Goal: Transaction & Acquisition: Obtain resource

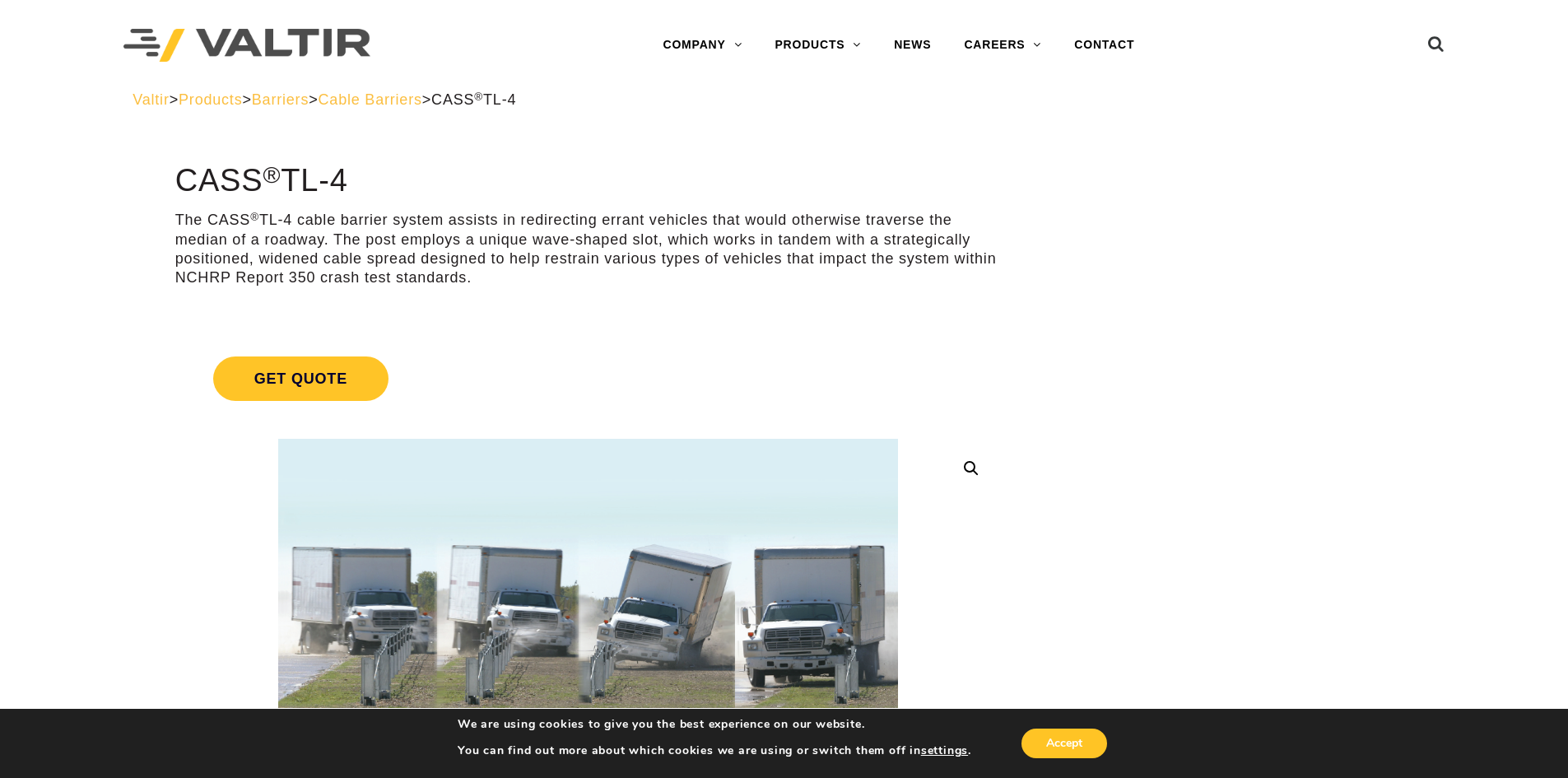
click at [423, 99] on span "Cable Barriers" at bounding box center [370, 100] width 104 height 16
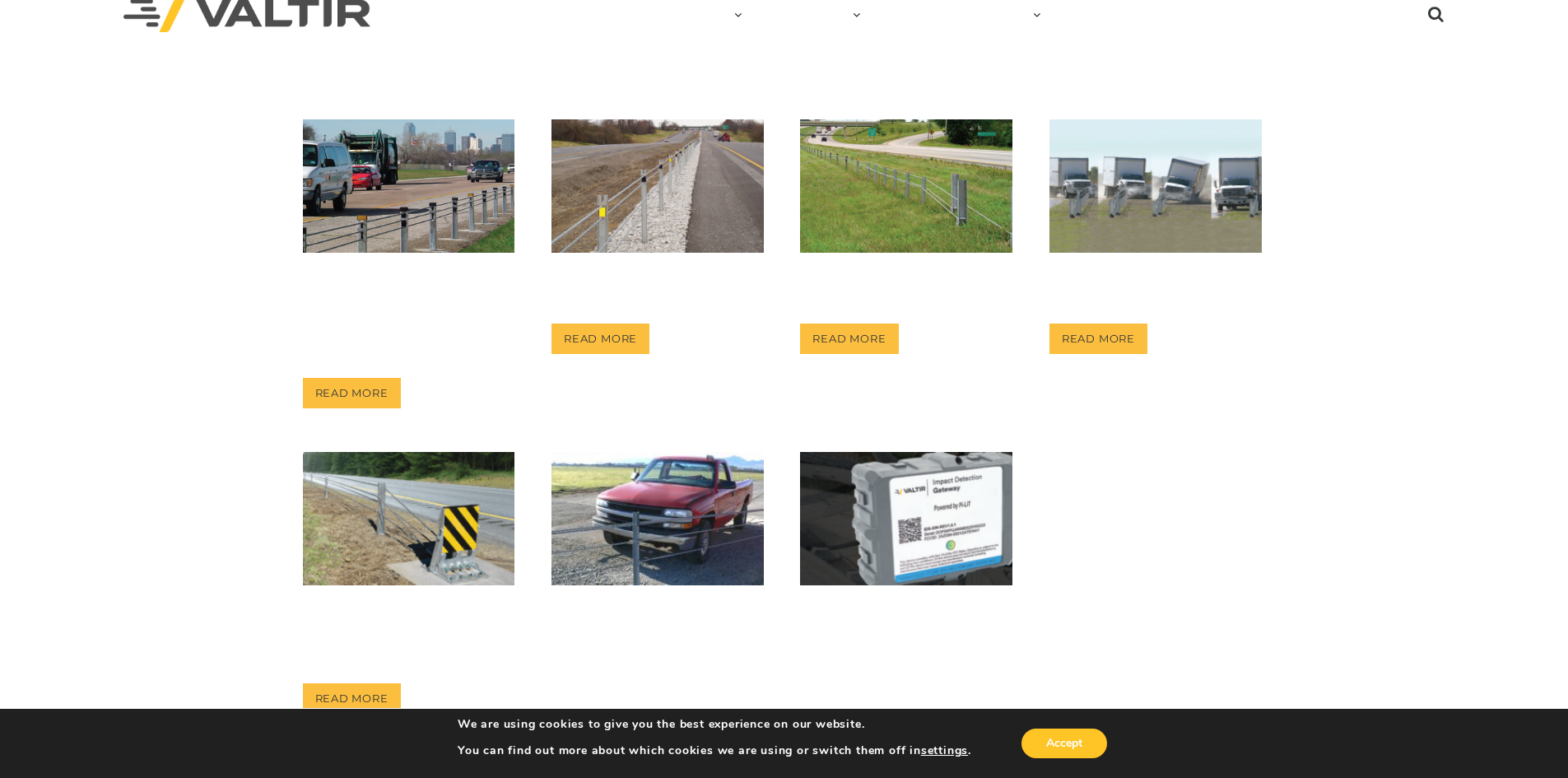
scroll to position [168, 0]
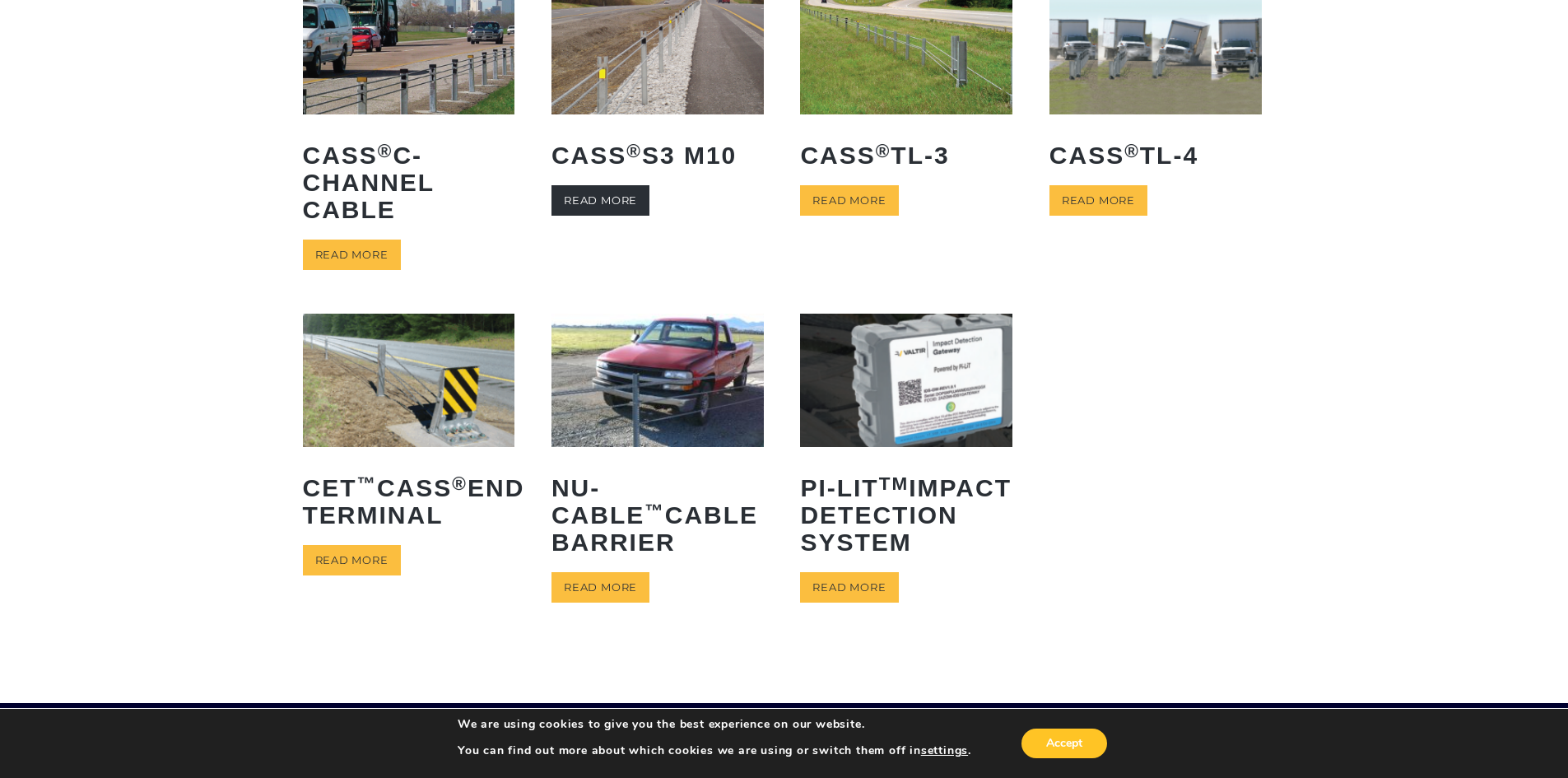
click at [594, 194] on link "Read more" at bounding box center [601, 201] width 98 height 31
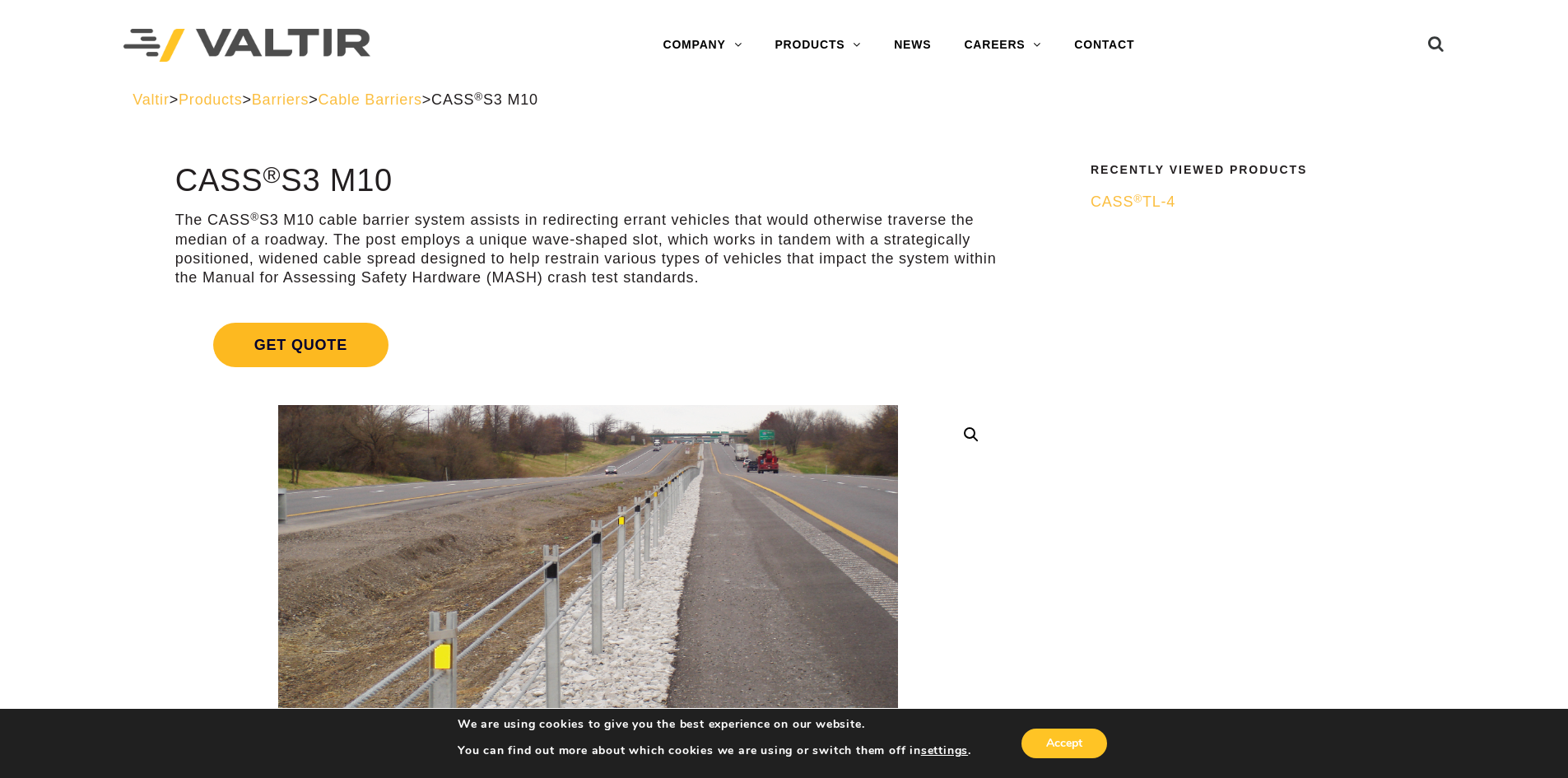
click at [308, 344] on span "Get Quote" at bounding box center [301, 345] width 176 height 44
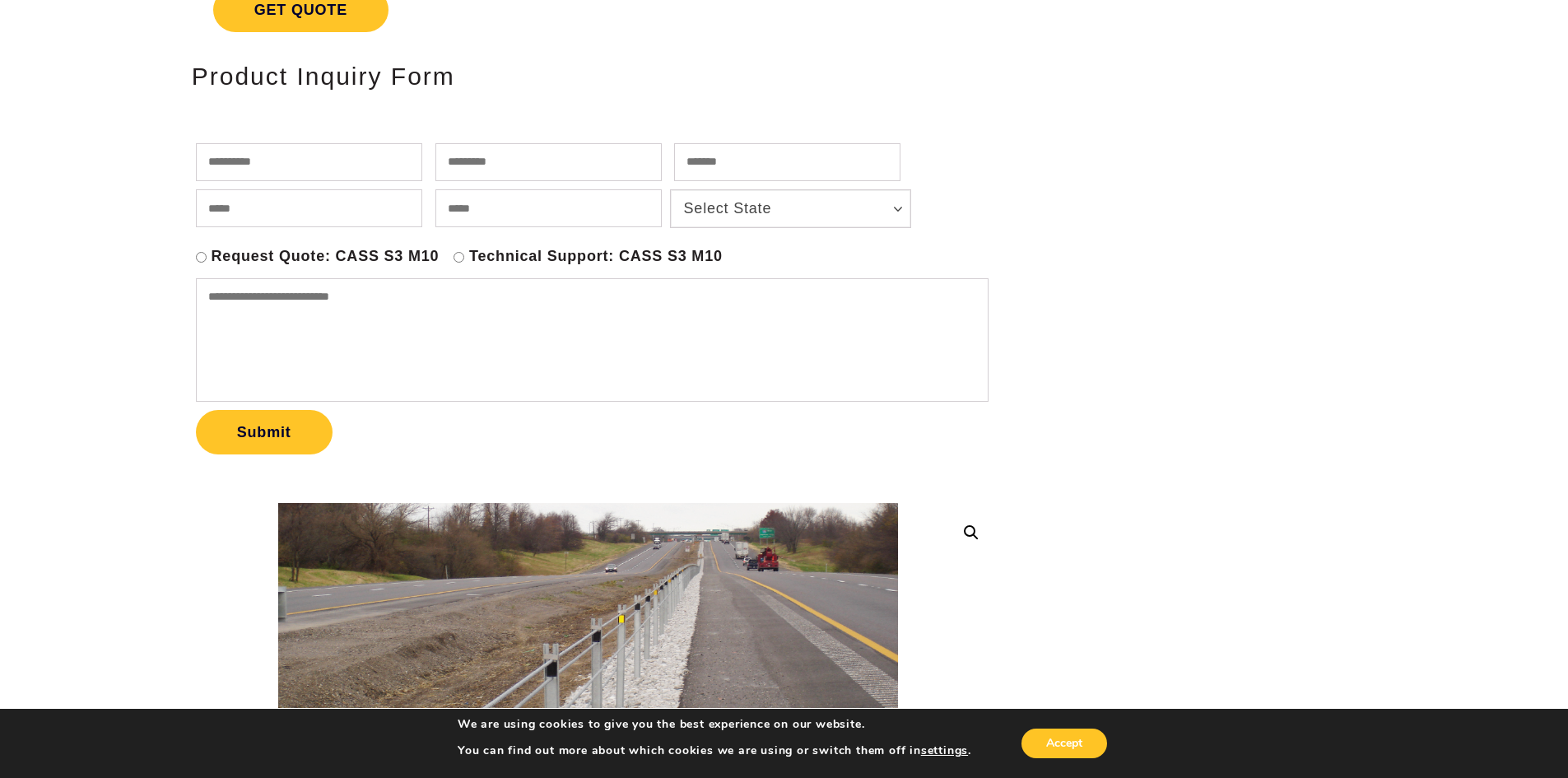
scroll to position [251, 0]
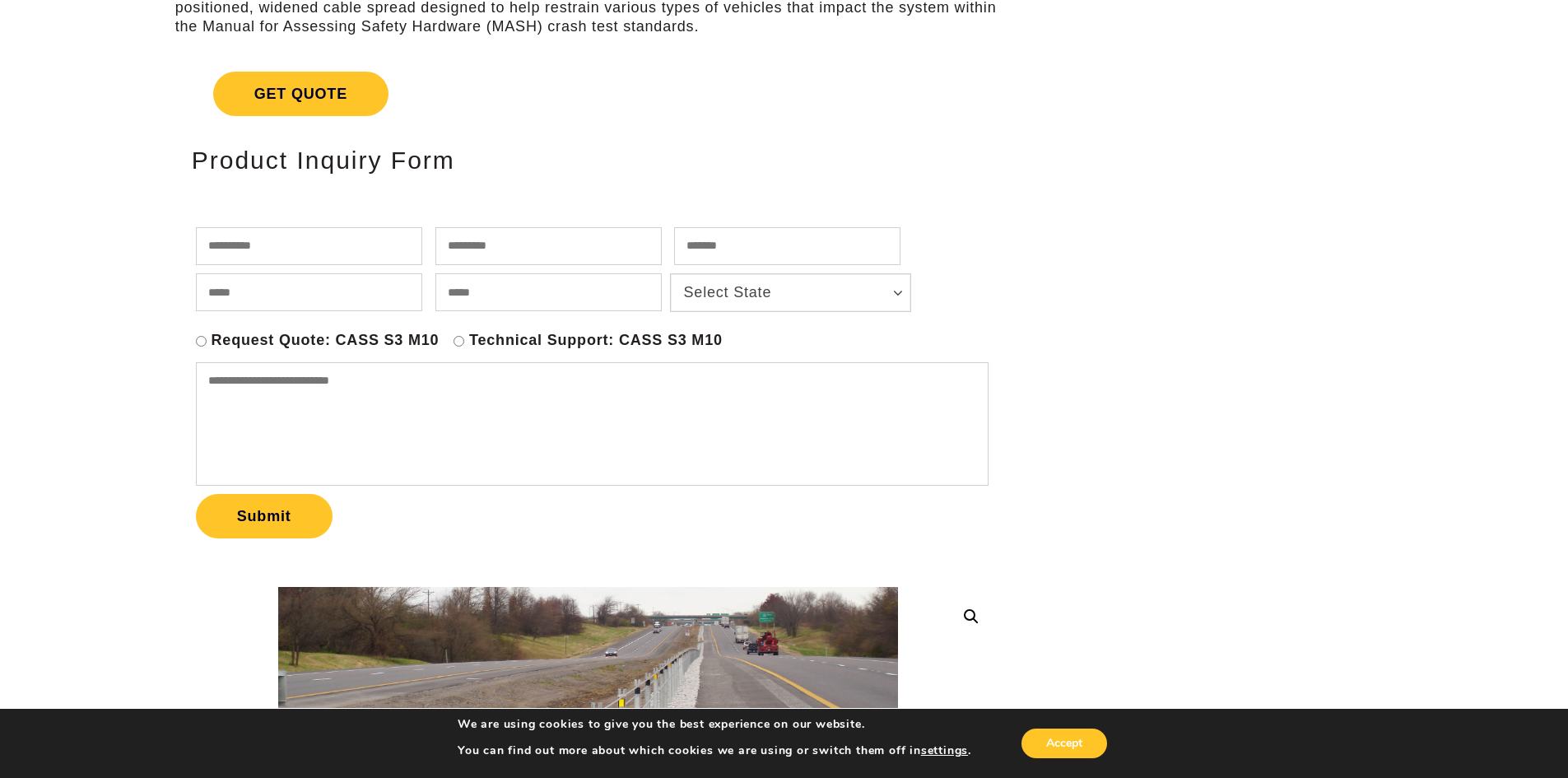
click at [239, 254] on input "text" at bounding box center [309, 246] width 226 height 38
type input "*****"
type input "*"
type input "*****"
click at [674, 265] on input "text" at bounding box center [787, 246] width 226 height 38
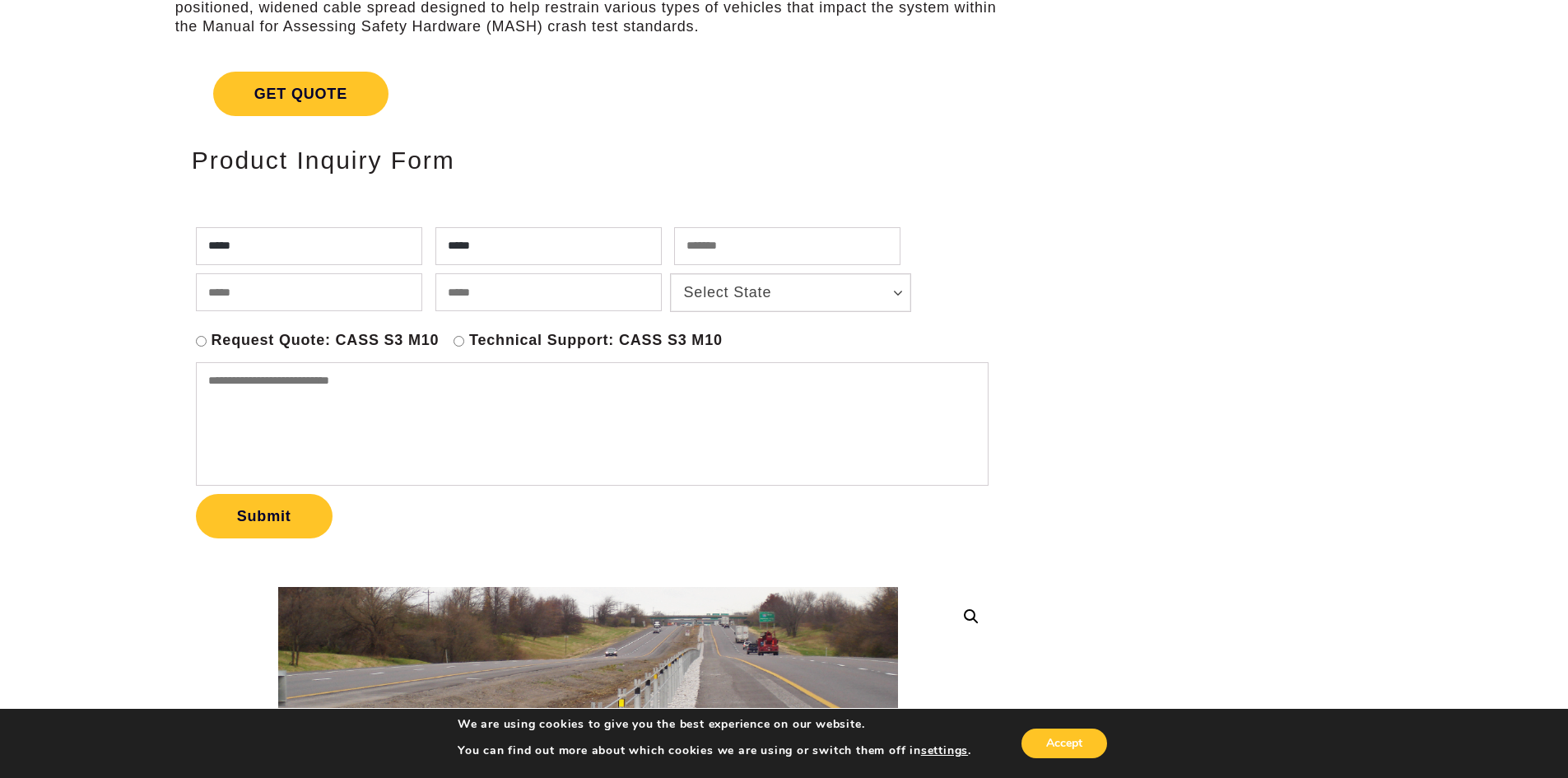
drag, startPoint x: 345, startPoint y: 250, endPoint x: 198, endPoint y: 254, distance: 147.1
click at [198, 254] on input "*****" at bounding box center [309, 246] width 226 height 38
drag, startPoint x: 572, startPoint y: 243, endPoint x: 394, endPoint y: 239, distance: 178.0
click at [435, 239] on input "*****" at bounding box center [548, 246] width 226 height 38
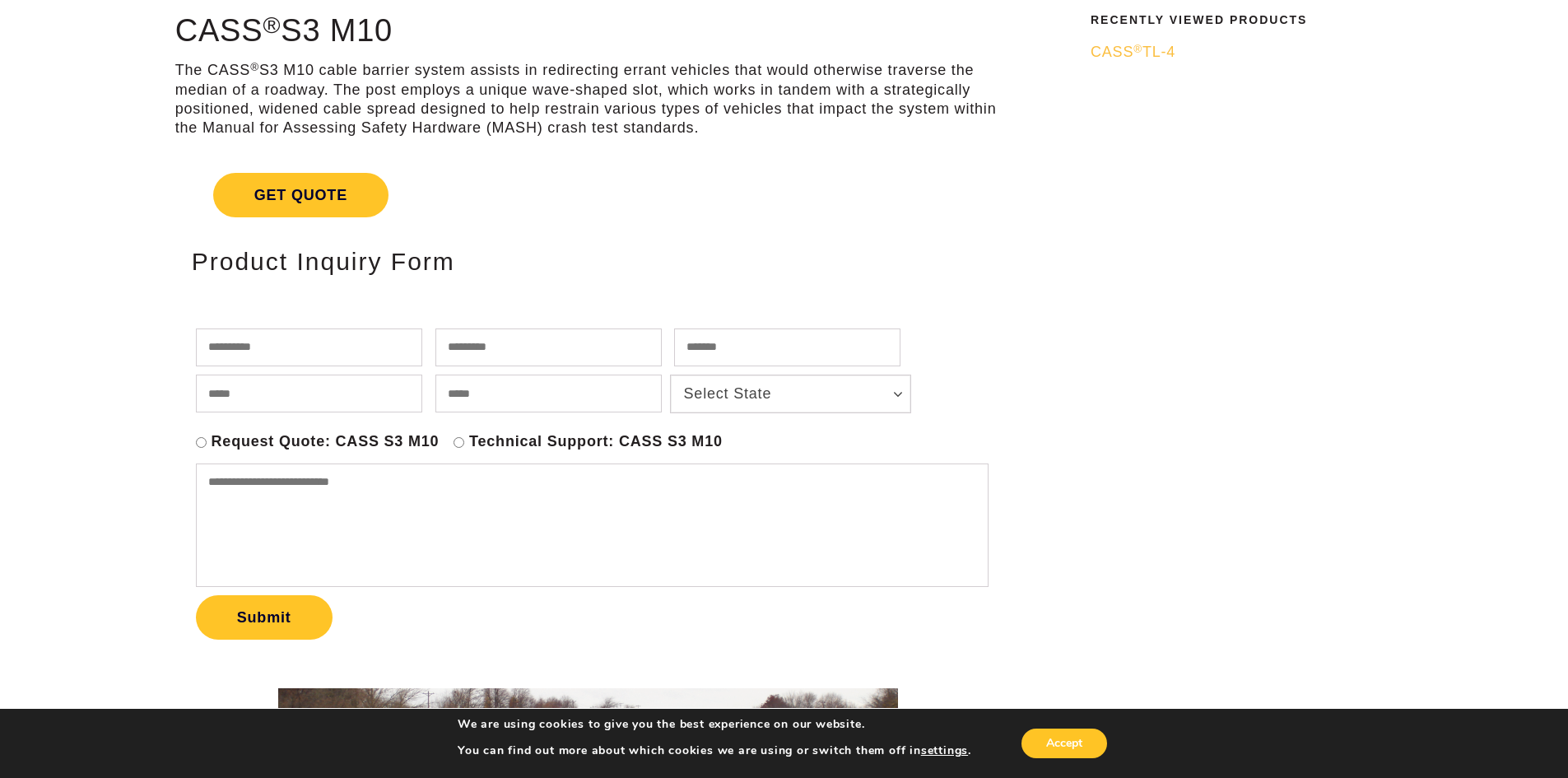
scroll to position [0, 0]
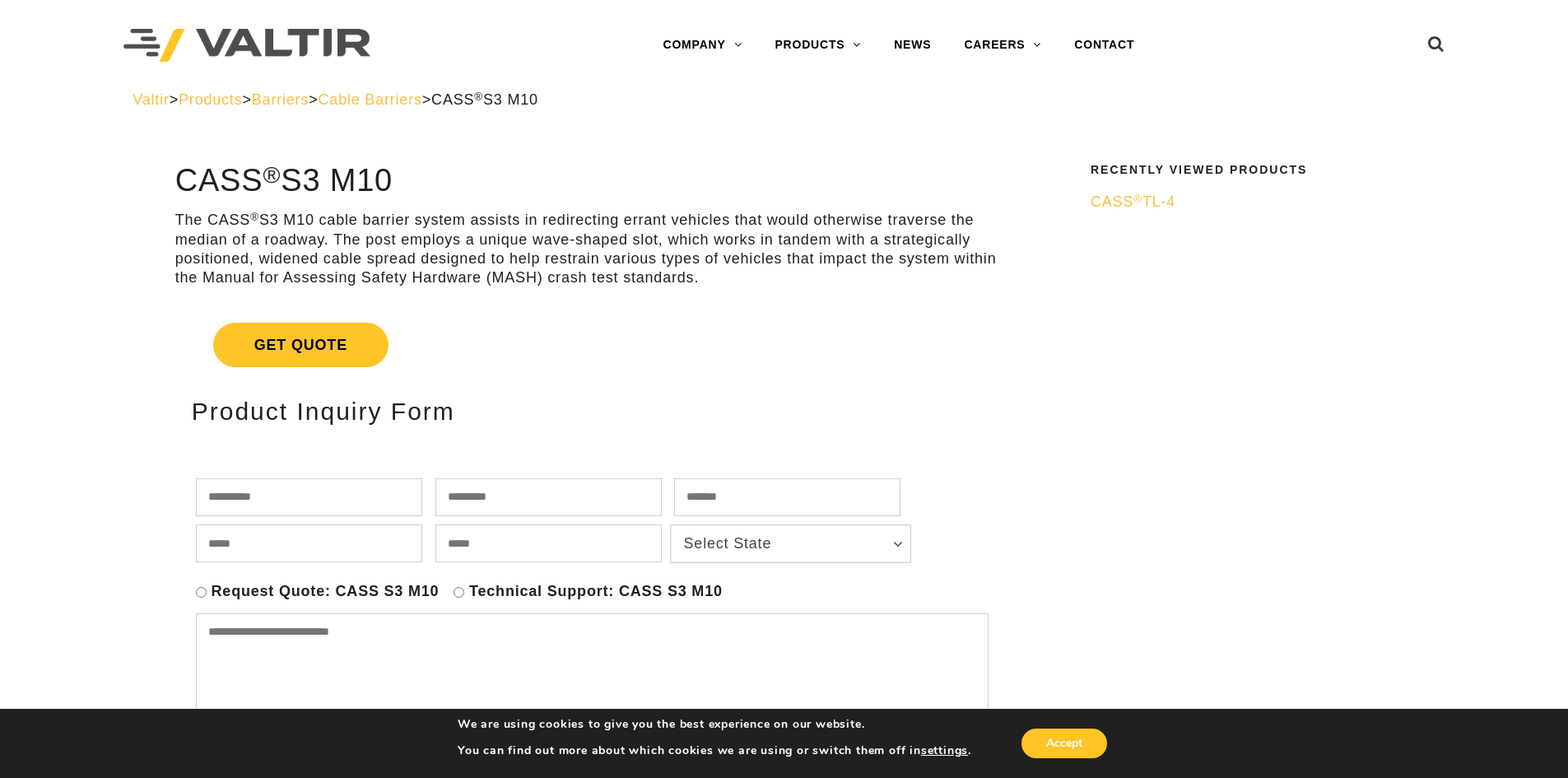
scroll to position [167, 0]
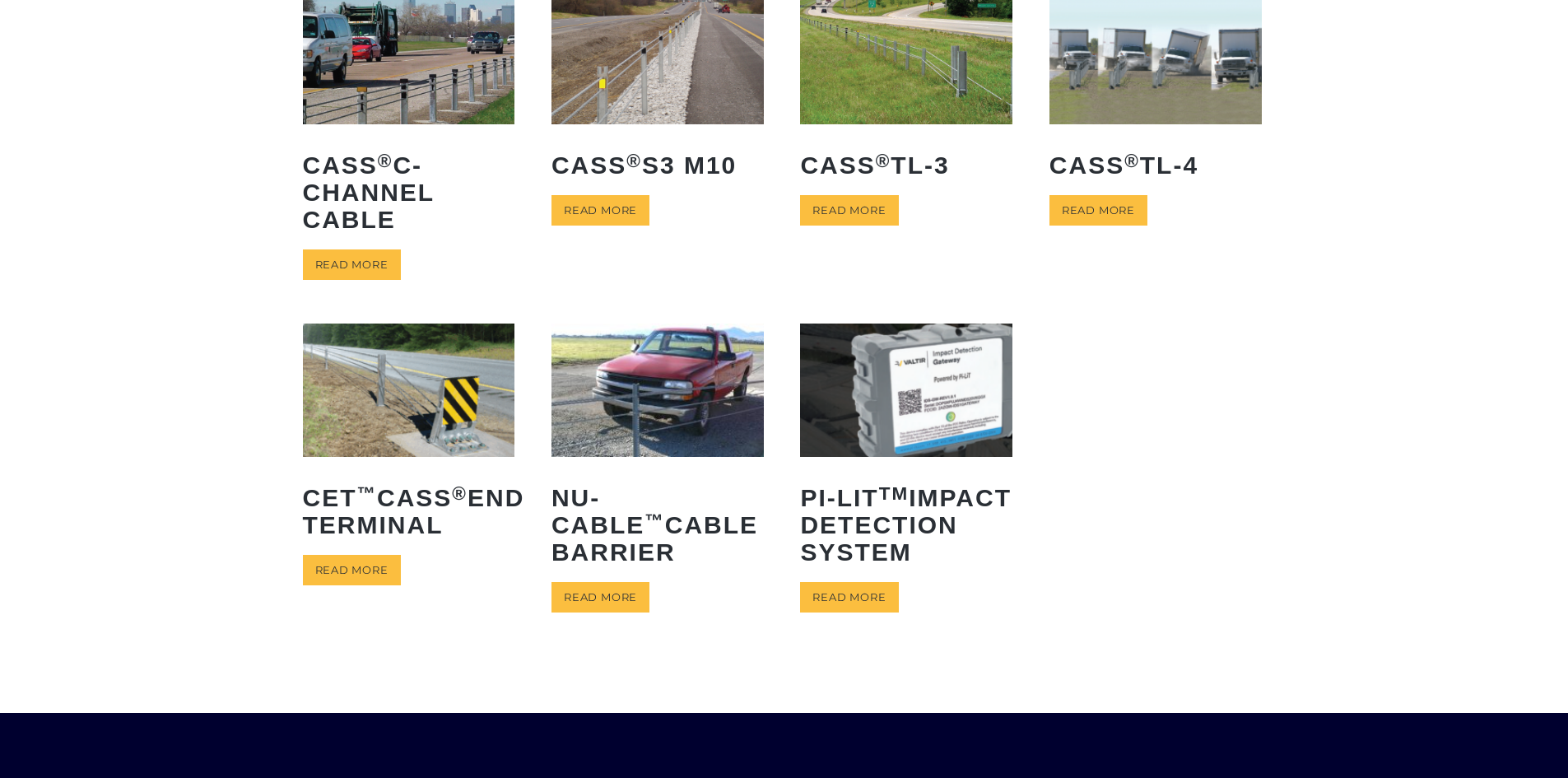
scroll to position [168, 0]
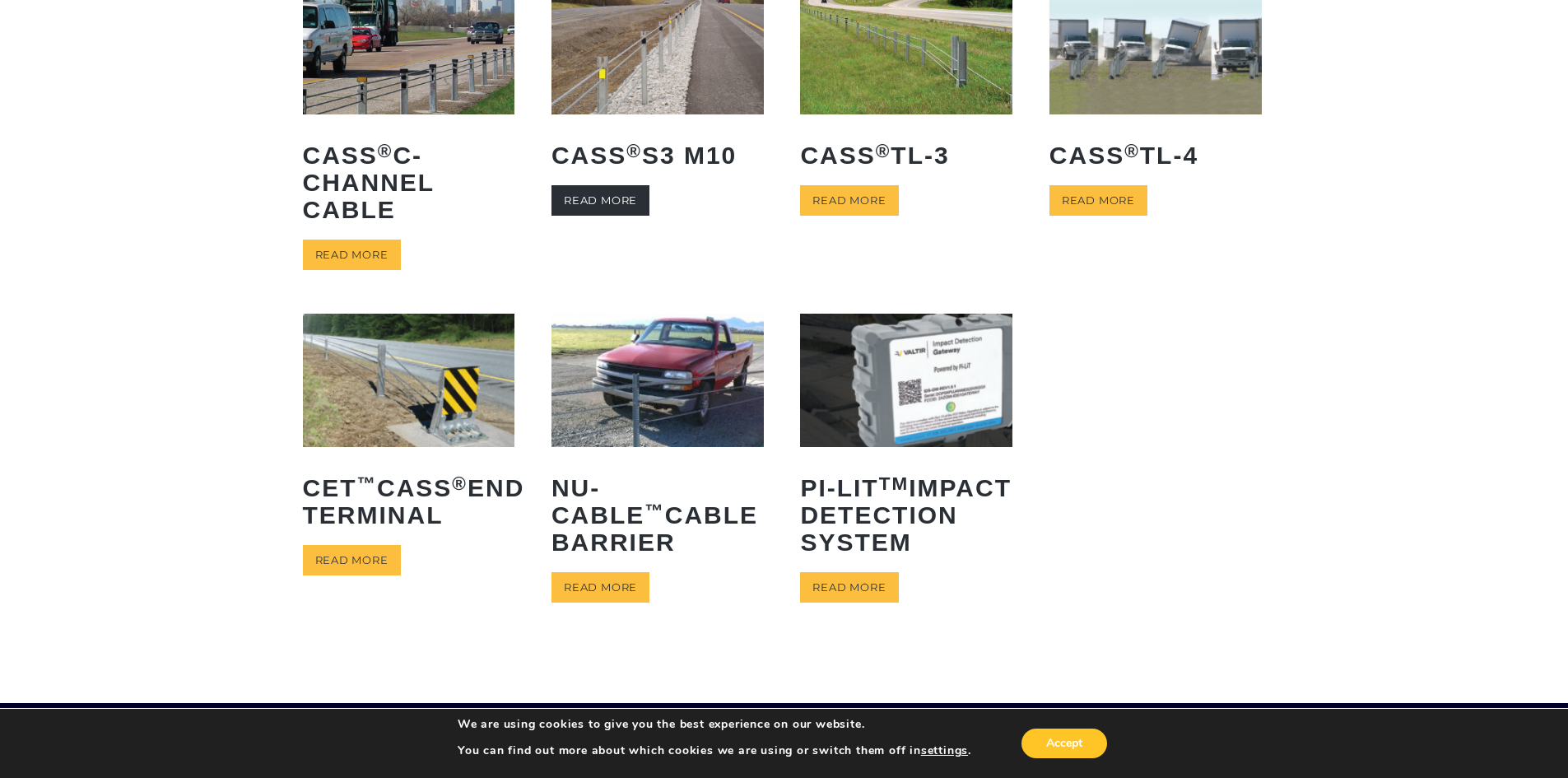
click at [626, 196] on link "Read more" at bounding box center [601, 201] width 98 height 31
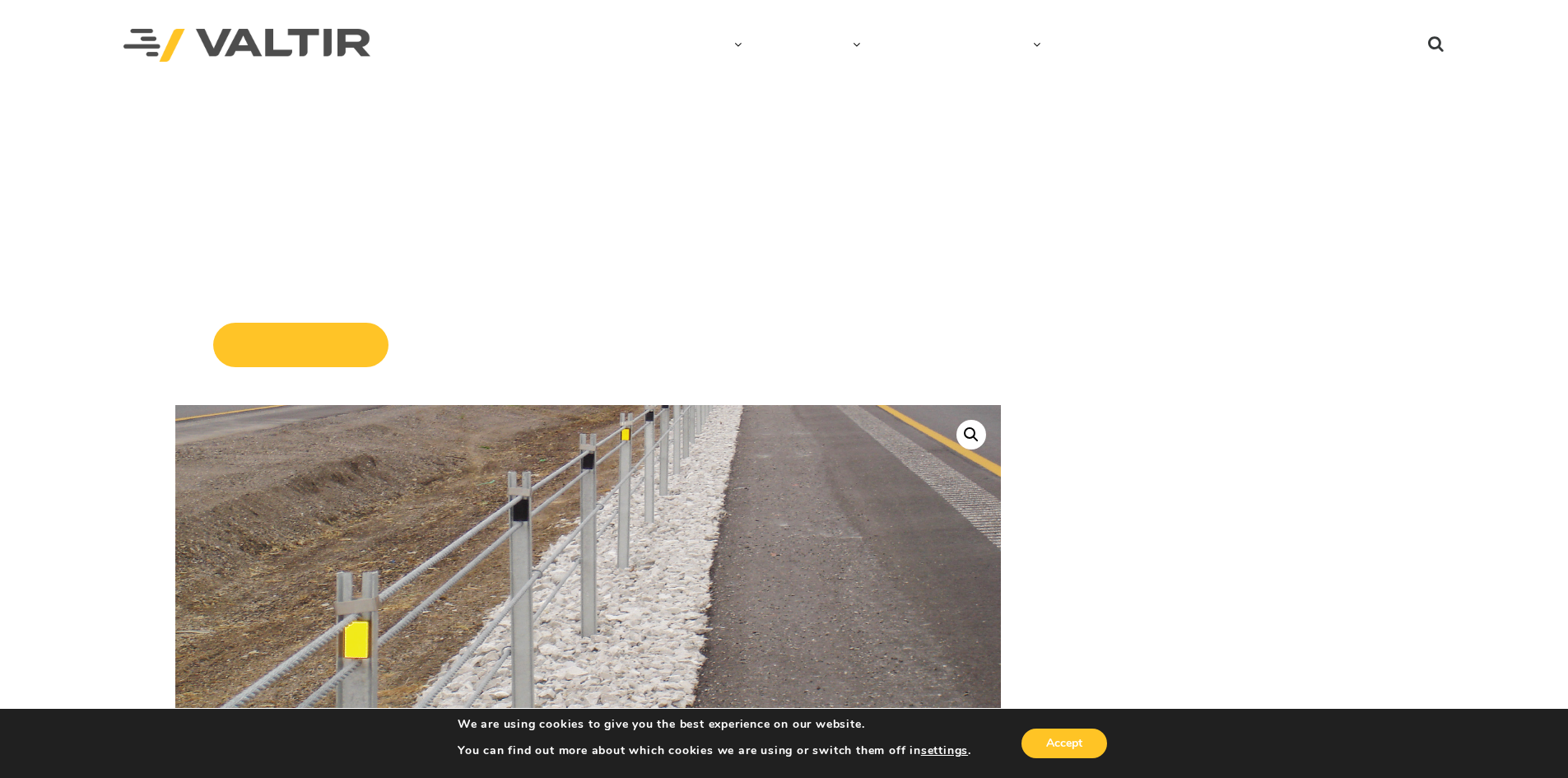
scroll to position [419, 0]
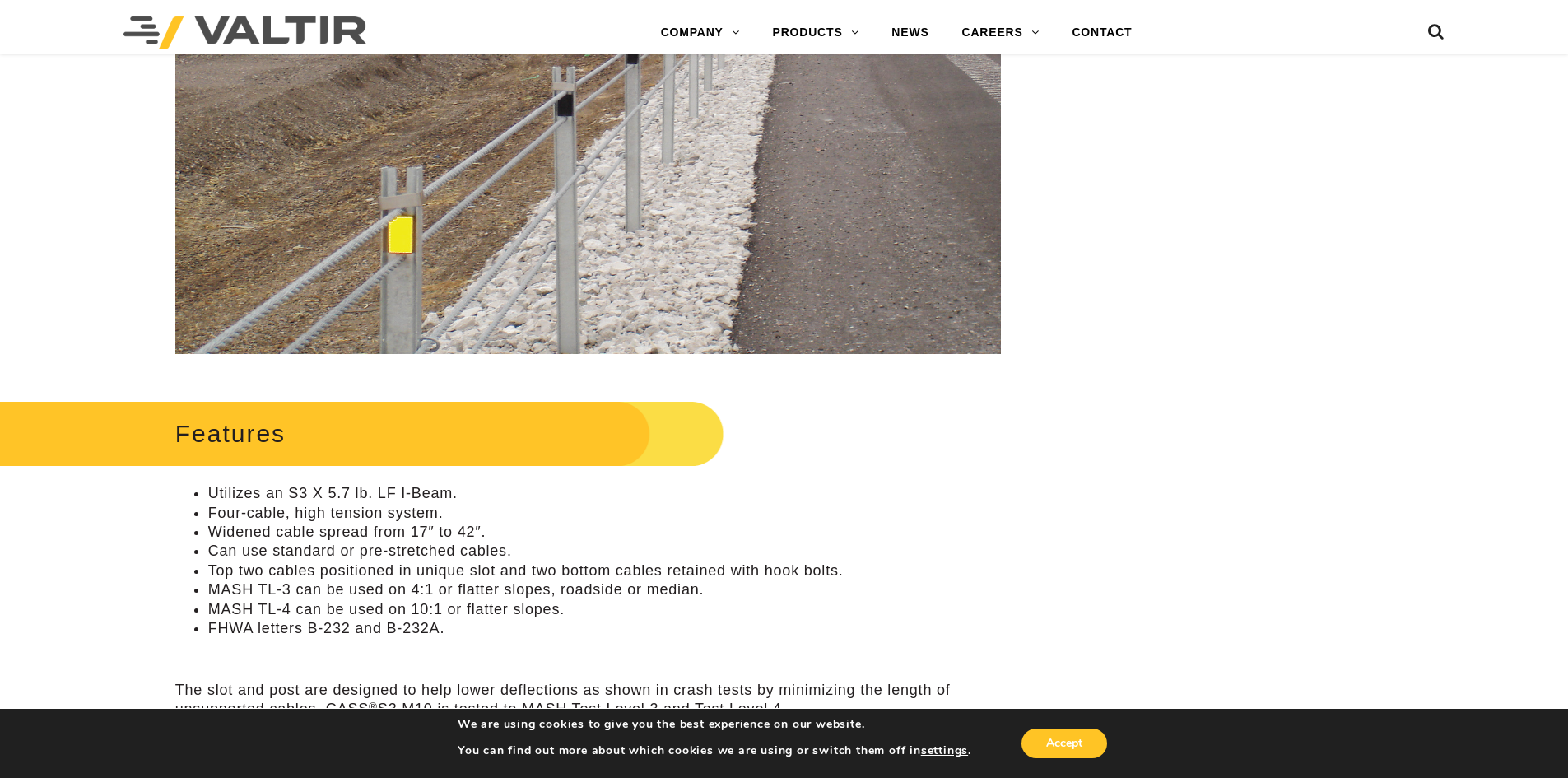
click at [349, 245] on img at bounding box center [620, 132] width 932 height 555
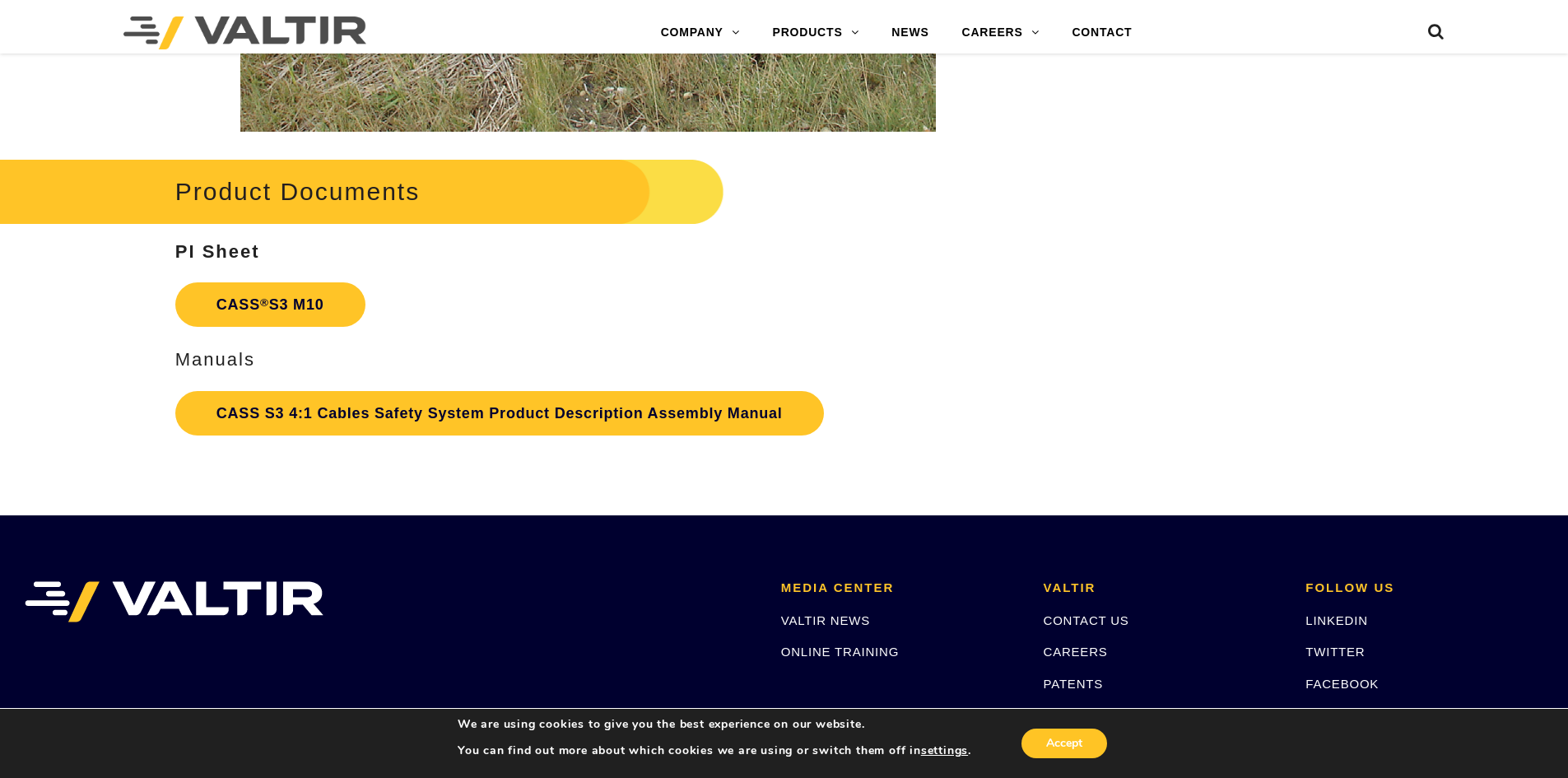
scroll to position [3603, 0]
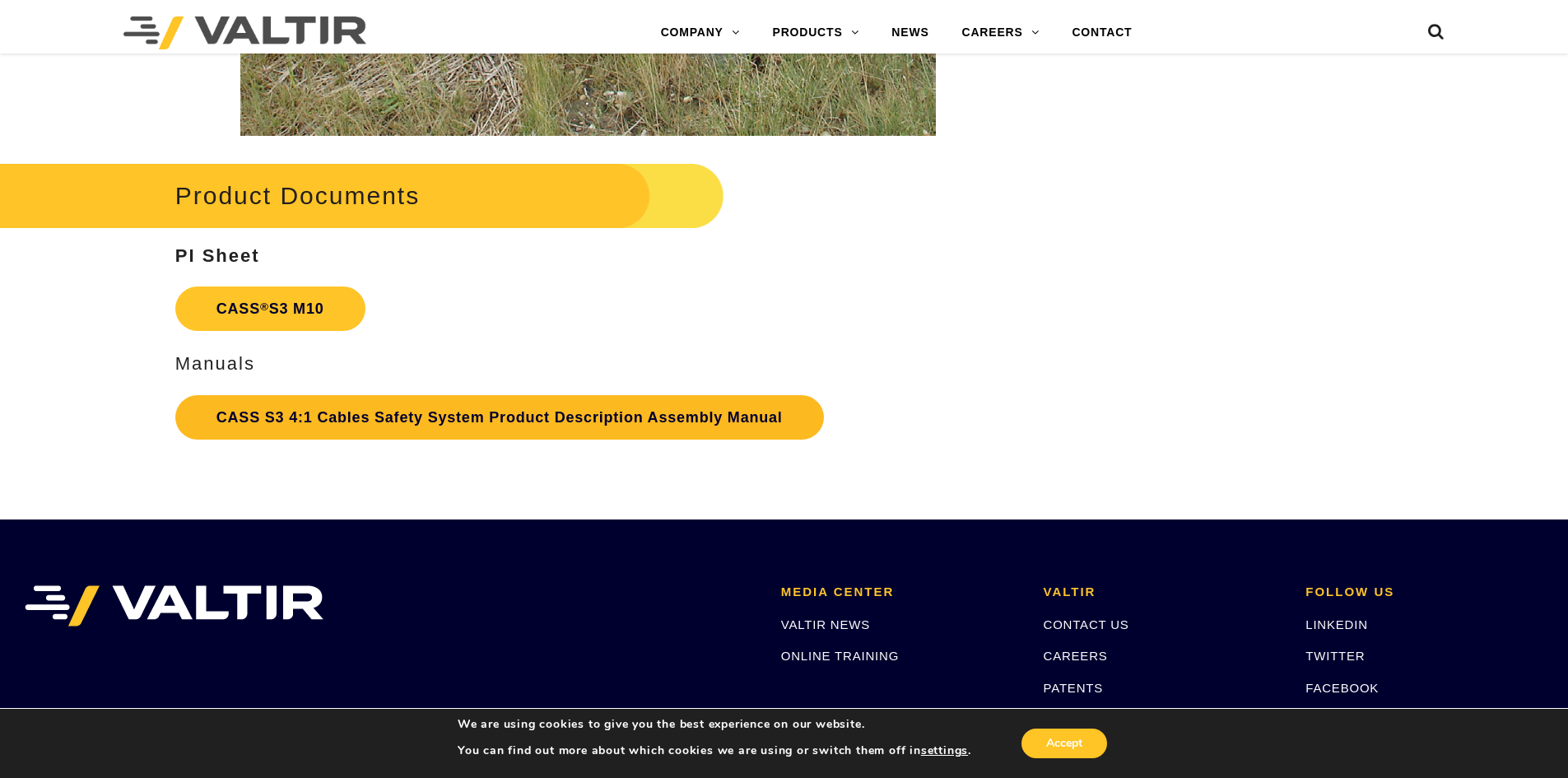
click at [679, 425] on link "CASS S3 4:1 Cables Safety System Product Description Assembly Manual" at bounding box center [499, 417] width 649 height 44
